Goal: Task Accomplishment & Management: Manage account settings

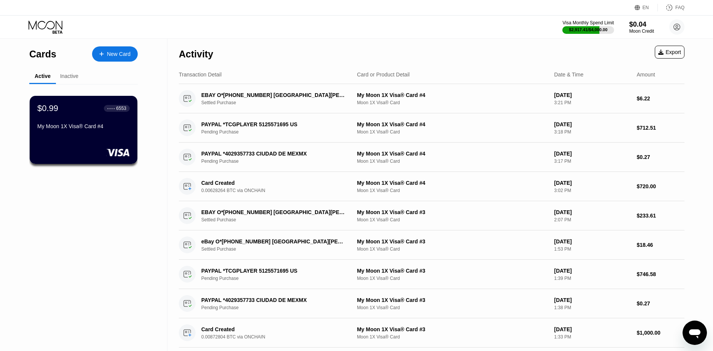
click at [68, 82] on div "Inactive" at bounding box center [69, 76] width 27 height 15
click at [70, 77] on div "Inactive" at bounding box center [69, 76] width 18 height 6
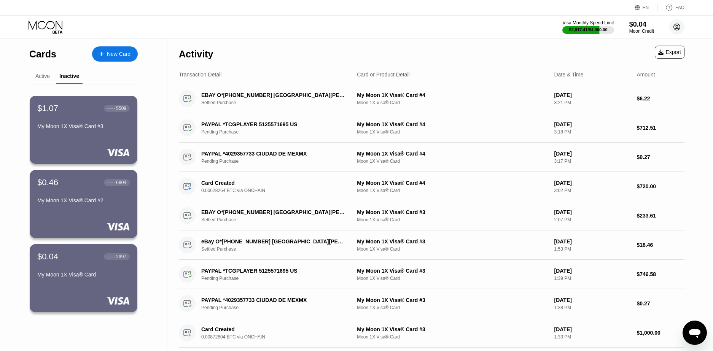
click at [673, 29] on circle at bounding box center [676, 26] width 15 height 15
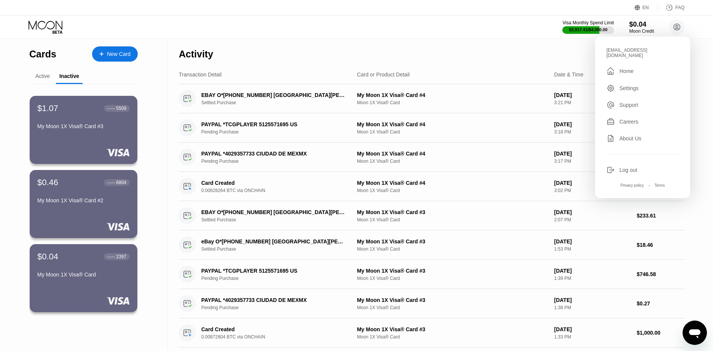
click at [628, 167] on div "Log out" at bounding box center [628, 170] width 18 height 6
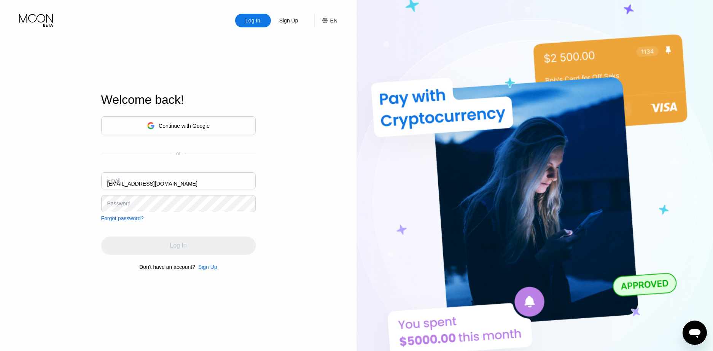
click at [174, 179] on input "[EMAIL_ADDRESS][DOMAIN_NAME]" at bounding box center [178, 180] width 154 height 17
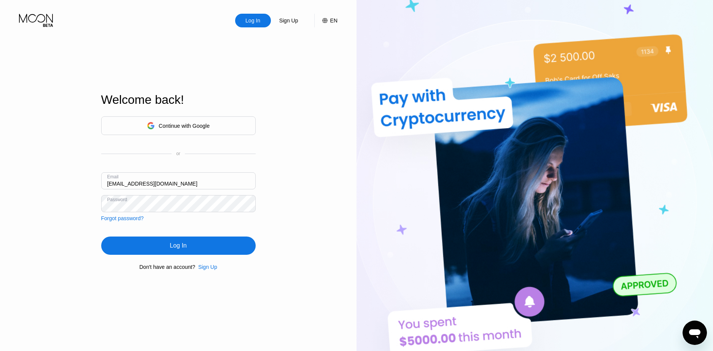
click at [174, 179] on input "[EMAIL_ADDRESS][DOMAIN_NAME]" at bounding box center [178, 180] width 154 height 17
type input "[EMAIL_ADDRESS][DOMAIN_NAME]"
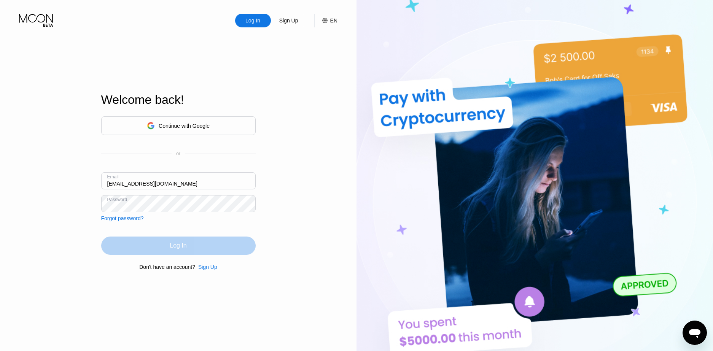
click at [173, 252] on div "Log In" at bounding box center [178, 246] width 154 height 18
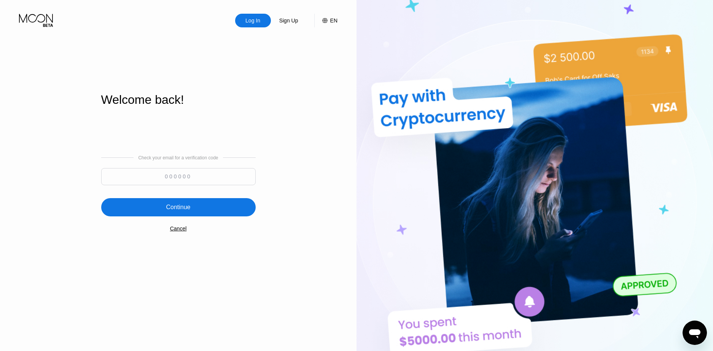
click at [210, 177] on input at bounding box center [178, 176] width 154 height 17
type input "893755"
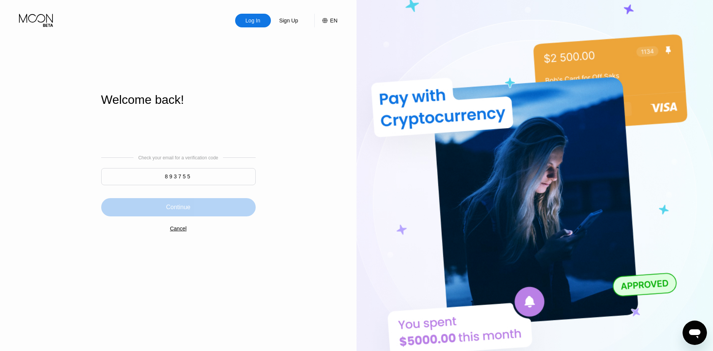
click at [173, 205] on div "Continue" at bounding box center [178, 208] width 24 height 8
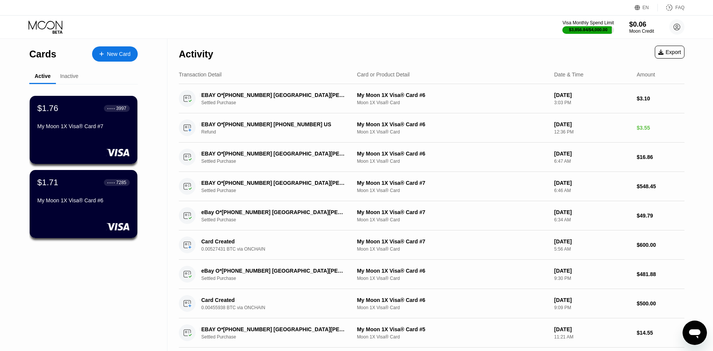
click at [70, 76] on div "Inactive" at bounding box center [69, 76] width 18 height 6
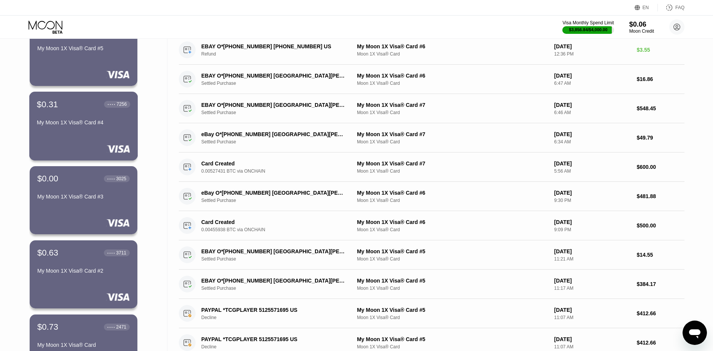
scroll to position [86, 0]
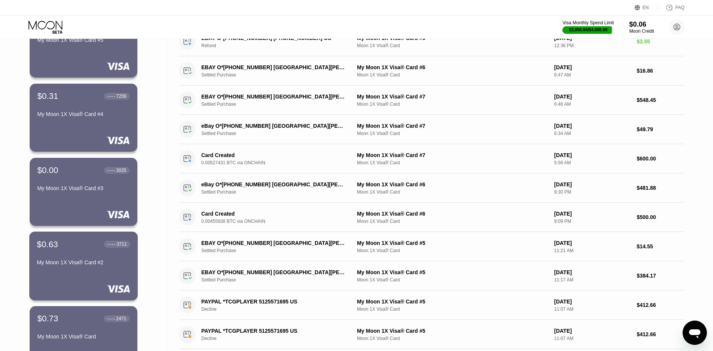
click at [116, 261] on div "My Moon 1X Visa® Card #2" at bounding box center [83, 262] width 93 height 6
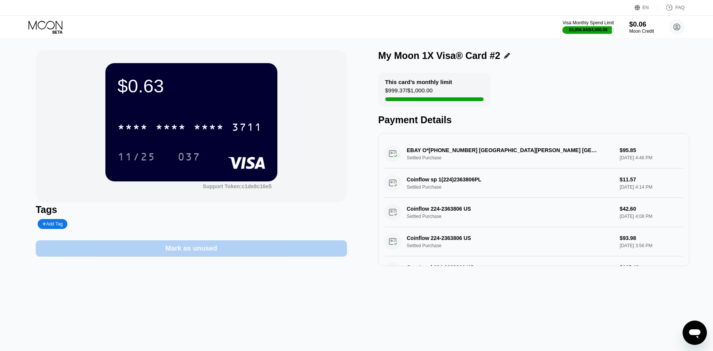
click at [161, 250] on div "Mark as unused" at bounding box center [191, 248] width 311 height 16
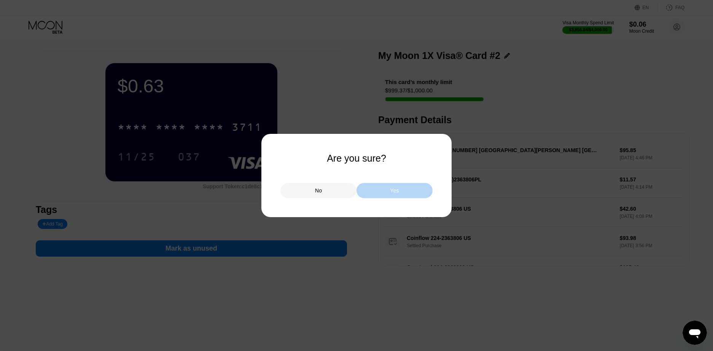
click at [371, 185] on div "Yes" at bounding box center [394, 190] width 76 height 15
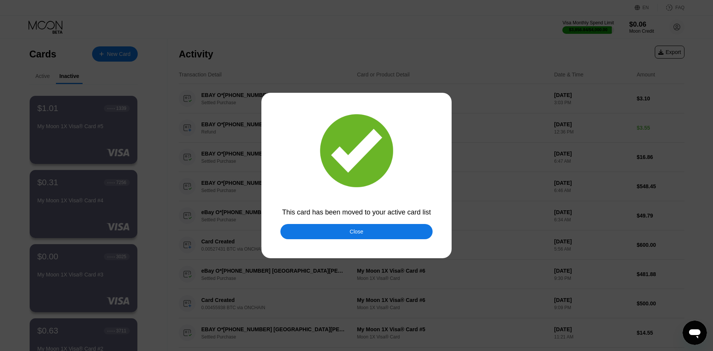
click at [347, 231] on div "Close" at bounding box center [356, 231] width 152 height 15
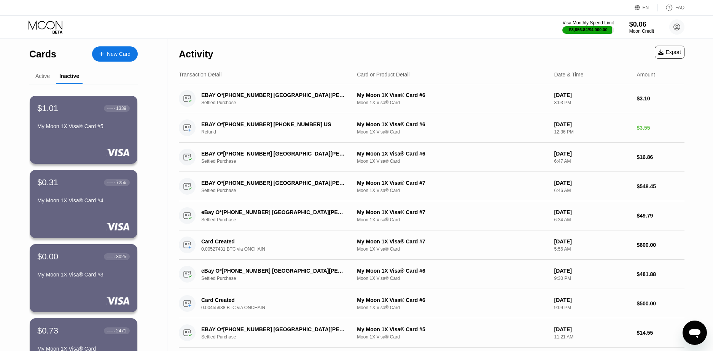
click at [46, 79] on div "Active" at bounding box center [42, 76] width 14 height 6
